Goal: Transaction & Acquisition: Purchase product/service

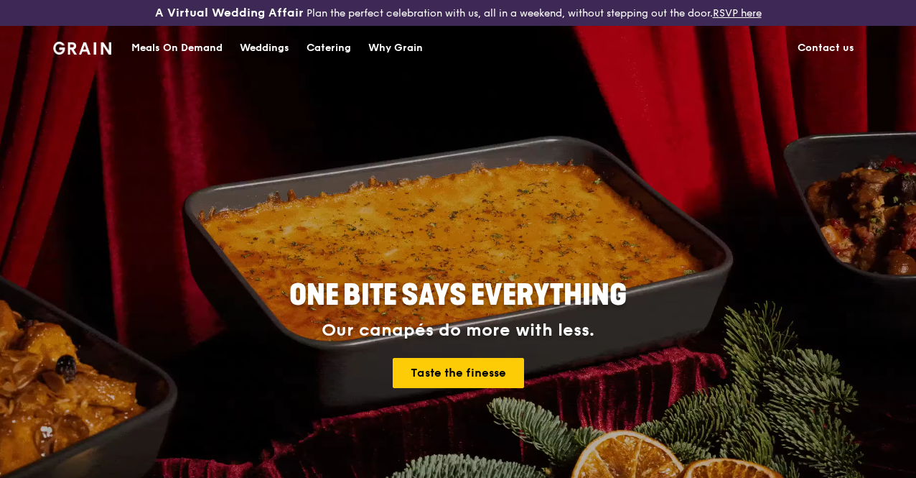
scroll to position [34, 0]
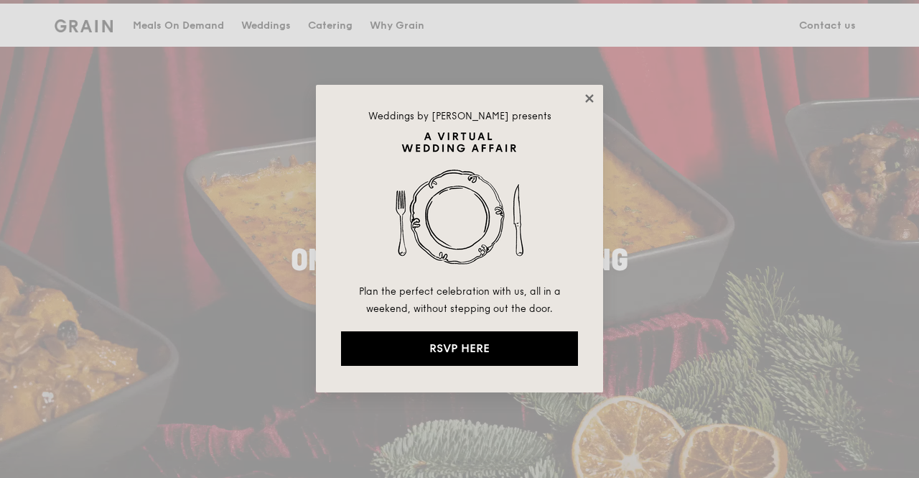
click at [592, 98] on icon at bounding box center [589, 98] width 13 height 13
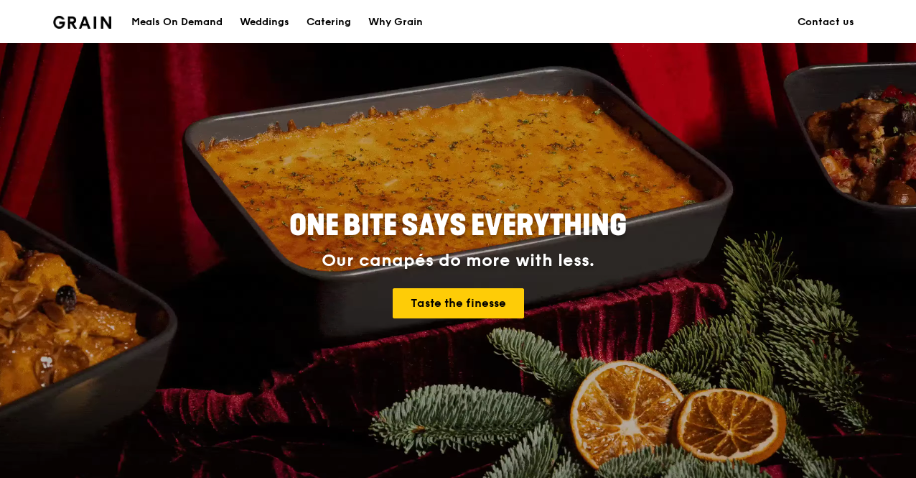
scroll to position [73, 0]
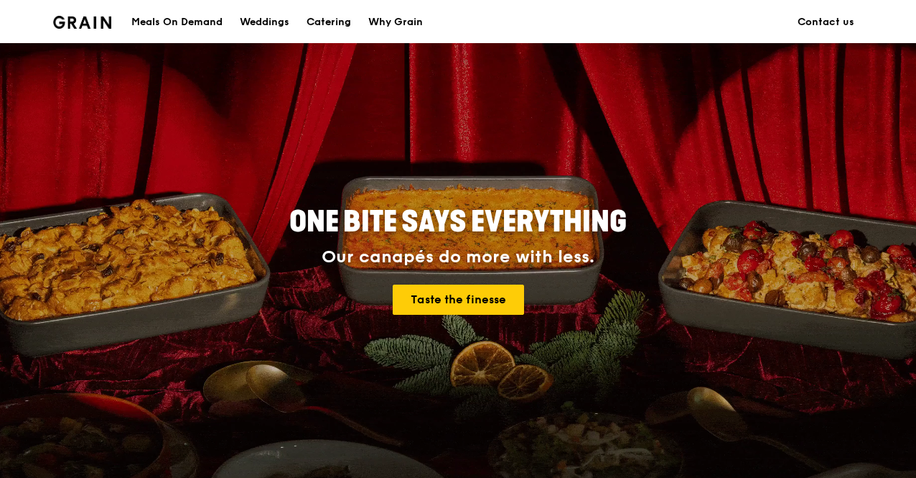
click at [317, 17] on div "Catering" at bounding box center [329, 22] width 45 height 43
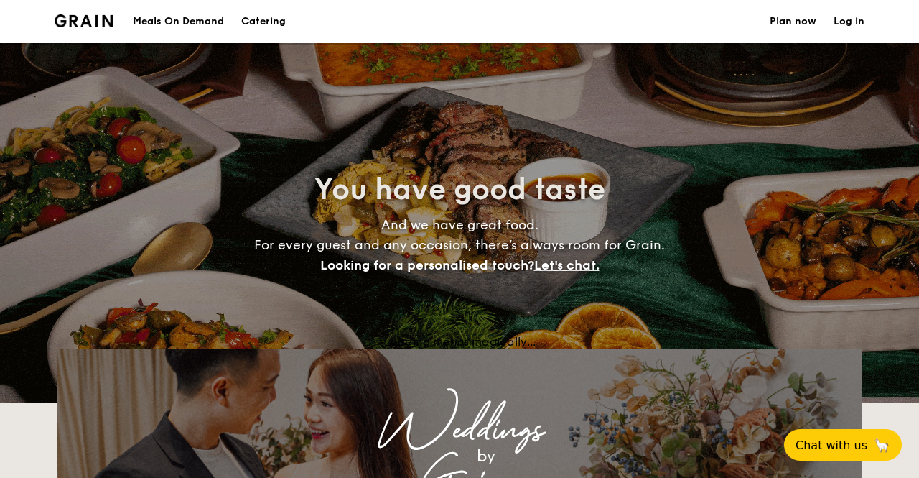
select select
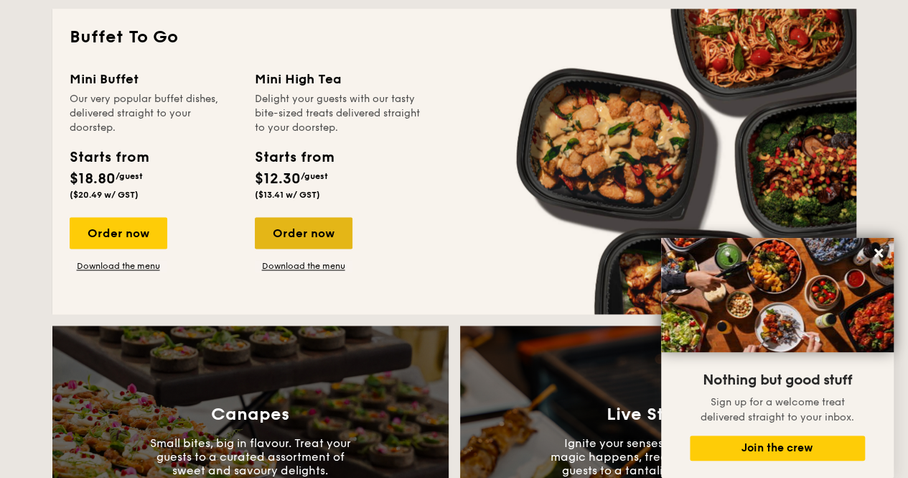
scroll to position [997, 0]
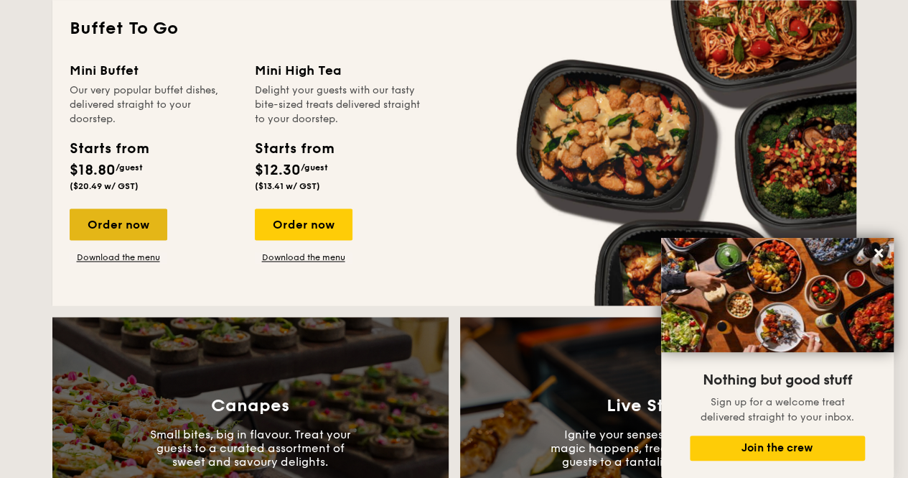
click at [150, 238] on div "Order now" at bounding box center [119, 224] width 98 height 32
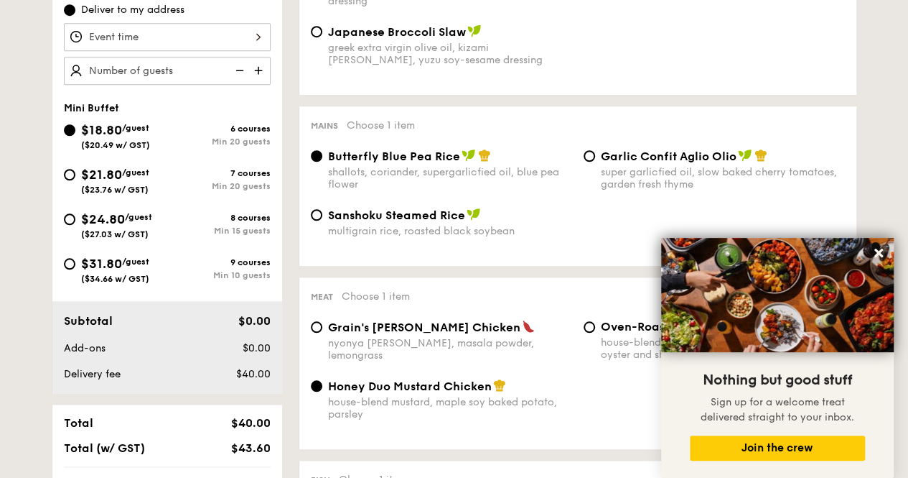
scroll to position [524, 0]
